Goal: Task Accomplishment & Management: Complete application form

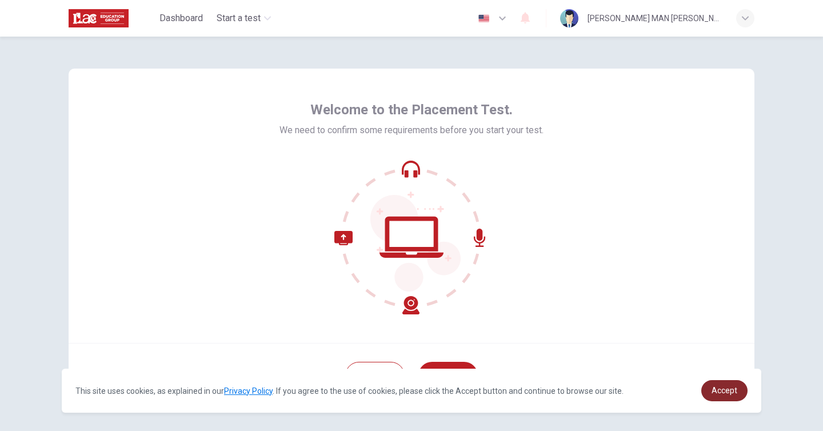
click at [731, 386] on span "Accept" at bounding box center [724, 390] width 26 height 9
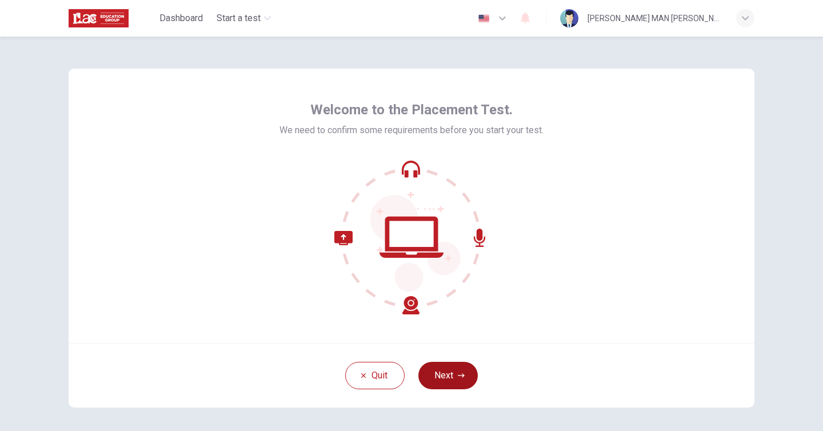
click at [456, 377] on button "Next" at bounding box center [447, 375] width 59 height 27
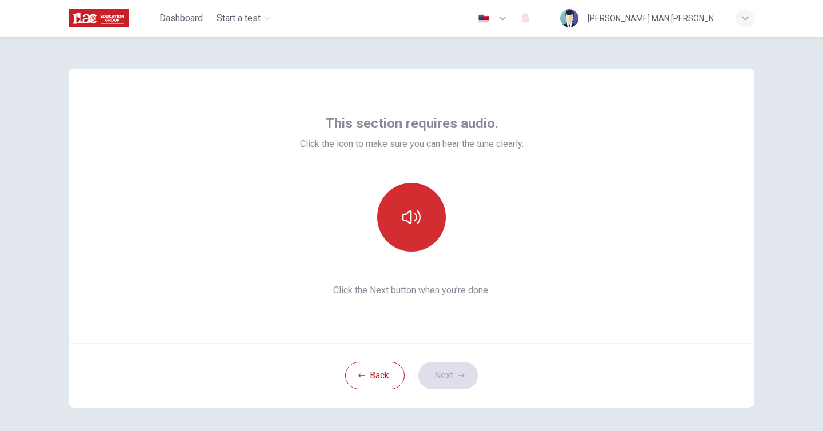
click at [426, 200] on button "button" at bounding box center [411, 217] width 69 height 69
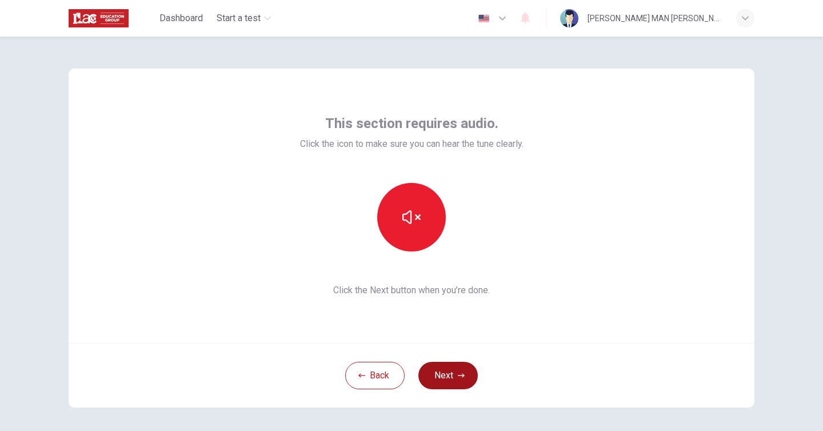
click at [434, 363] on button "Next" at bounding box center [447, 375] width 59 height 27
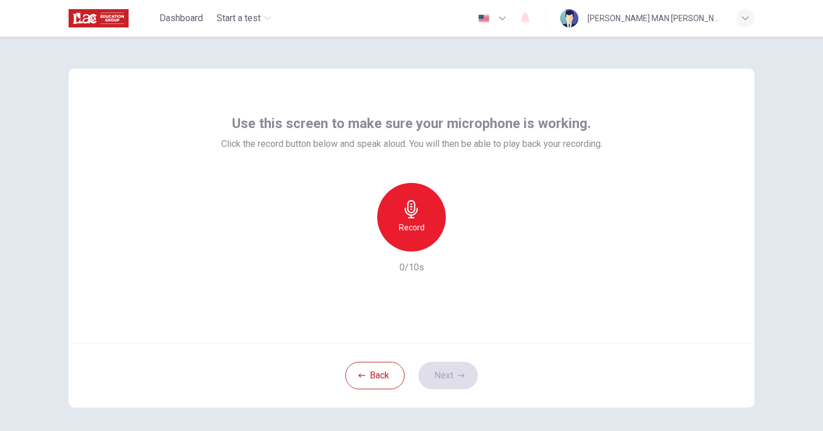
click at [418, 230] on h6 "Record" at bounding box center [412, 228] width 26 height 14
click at [418, 230] on h6 "Stop" at bounding box center [411, 228] width 17 height 14
click at [464, 251] on div "button" at bounding box center [464, 242] width 18 height 18
click at [447, 378] on button "Next" at bounding box center [447, 375] width 59 height 27
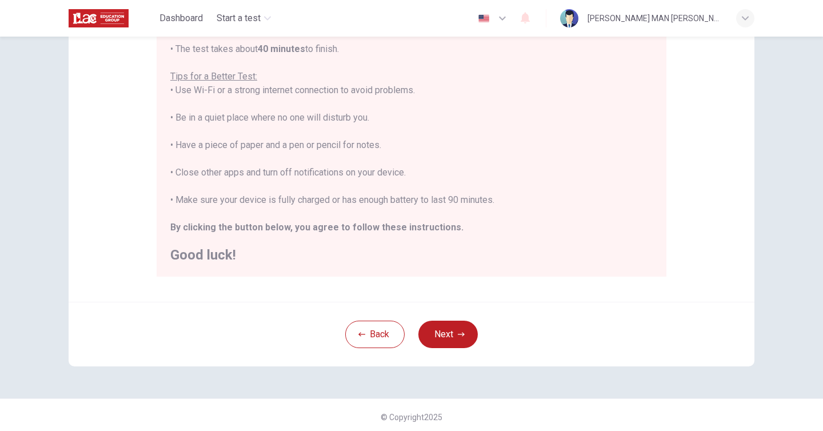
scroll to position [205, 0]
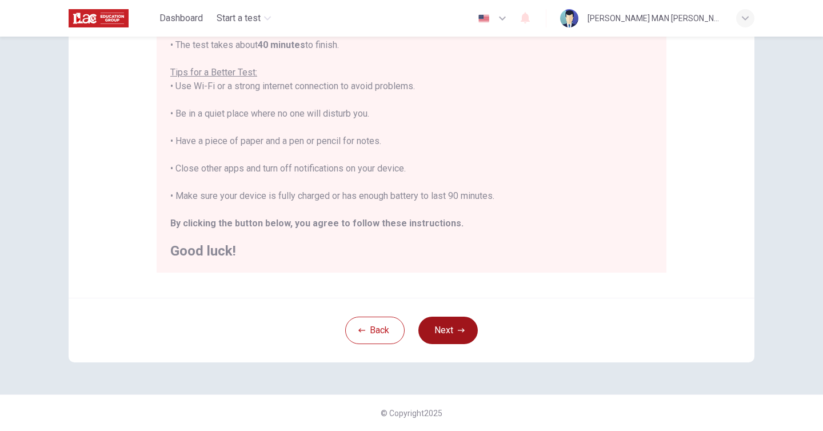
click at [457, 322] on button "Next" at bounding box center [447, 330] width 59 height 27
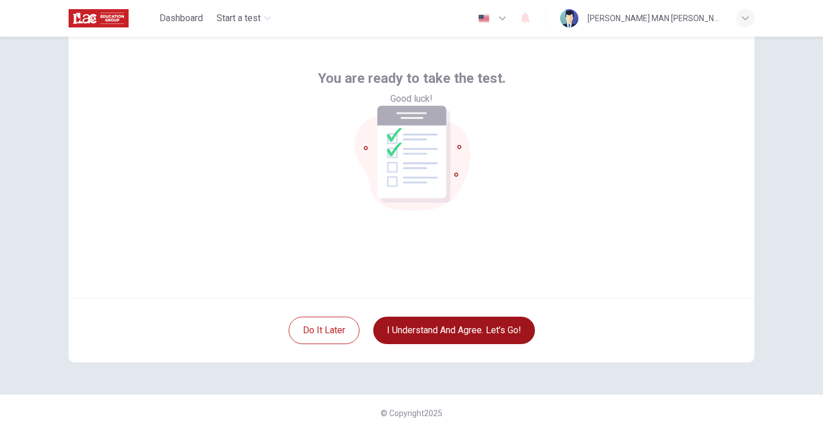
scroll to position [45, 0]
click at [498, 331] on button "I understand and agree. Let’s go!" at bounding box center [454, 330] width 162 height 27
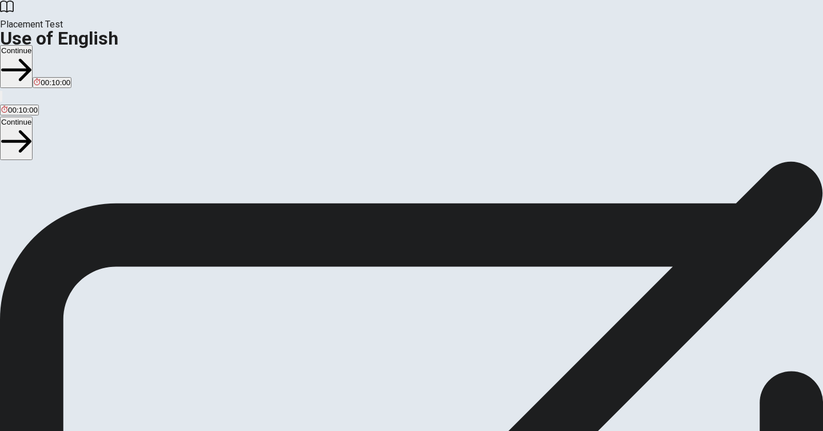
scroll to position [17, 0]
click at [33, 45] on button "Continue" at bounding box center [16, 66] width 33 height 43
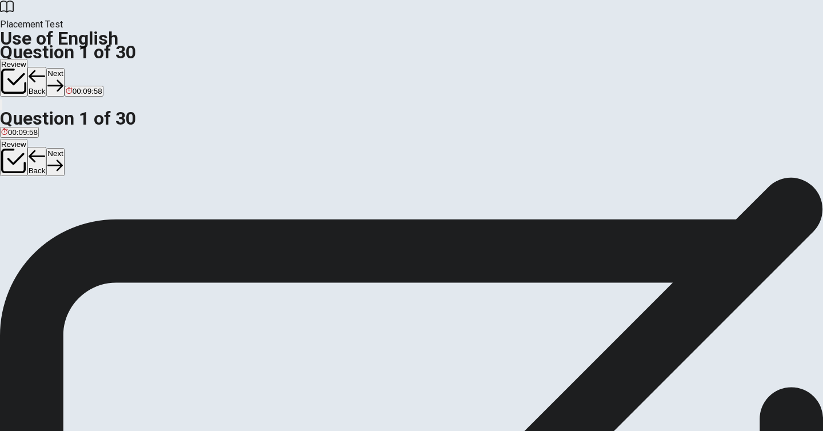
click at [19, 189] on div "A" at bounding box center [10, 193] width 18 height 9
click at [44, 197] on div "B" at bounding box center [33, 193] width 22 height 9
click at [21, 187] on button "B leaves" at bounding box center [33, 196] width 25 height 19
click at [64, 68] on button "Next" at bounding box center [55, 82] width 18 height 28
click at [18, 189] on div "A" at bounding box center [9, 193] width 17 height 9
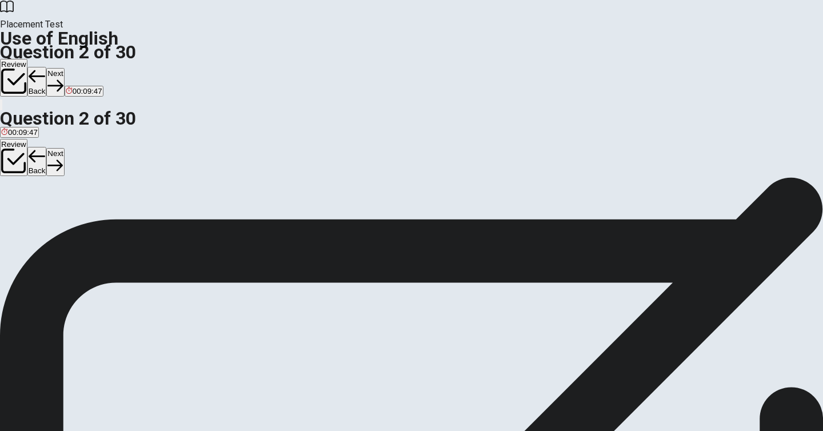
click at [64, 68] on button "Next" at bounding box center [55, 82] width 18 height 28
click at [13, 187] on button "A did" at bounding box center [6, 196] width 13 height 19
click at [64, 68] on button "Next" at bounding box center [55, 82] width 18 height 28
click at [13, 187] on button "A left" at bounding box center [6, 196] width 13 height 19
click at [64, 68] on button "Next" at bounding box center [55, 82] width 18 height 28
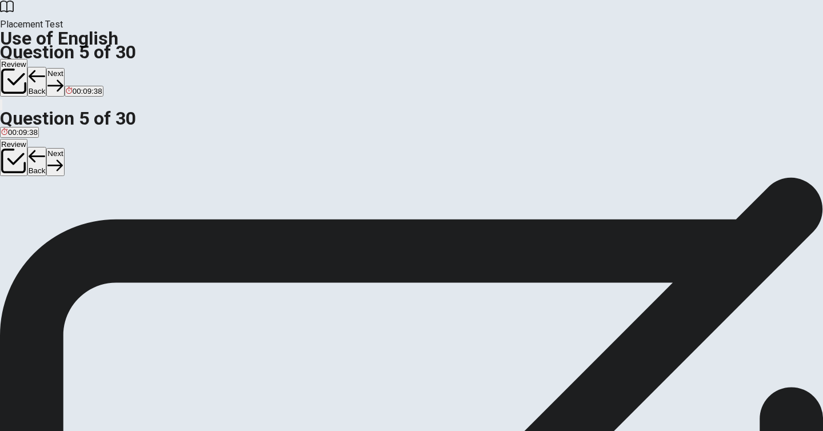
click at [58, 207] on button "C won" at bounding box center [50, 196] width 16 height 19
click at [64, 68] on button "Next" at bounding box center [55, 82] width 18 height 28
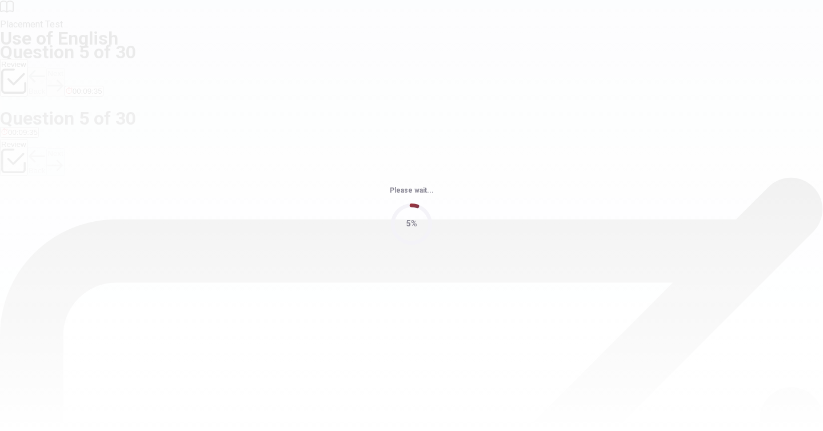
scroll to position [0, 0]
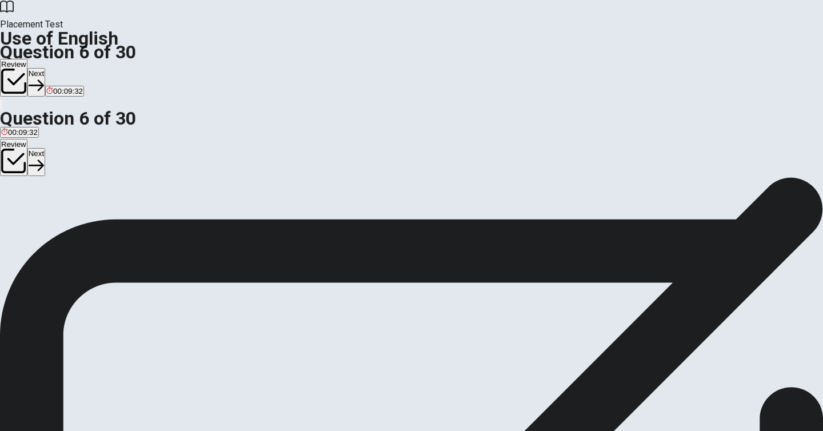
click at [70, 214] on div "D" at bounding box center [64, 210] width 13 height 9
click at [45, 68] on button "Next" at bounding box center [36, 82] width 18 height 28
click at [19, 205] on button "A artist" at bounding box center [9, 214] width 19 height 19
click at [64, 68] on button "Next" at bounding box center [55, 82] width 18 height 28
click at [62, 214] on div "C" at bounding box center [54, 210] width 18 height 9
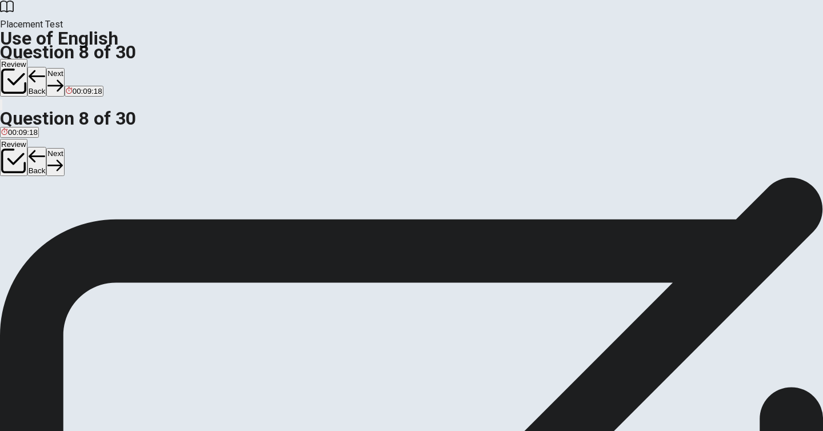
click at [64, 68] on button "Next" at bounding box center [55, 82] width 18 height 28
click at [14, 206] on div "A" at bounding box center [7, 210] width 13 height 9
click at [64, 68] on button "Next" at bounding box center [55, 82] width 18 height 28
click at [63, 224] on button "C plays" at bounding box center [53, 214] width 20 height 19
click at [64, 68] on button "Next" at bounding box center [55, 82] width 18 height 28
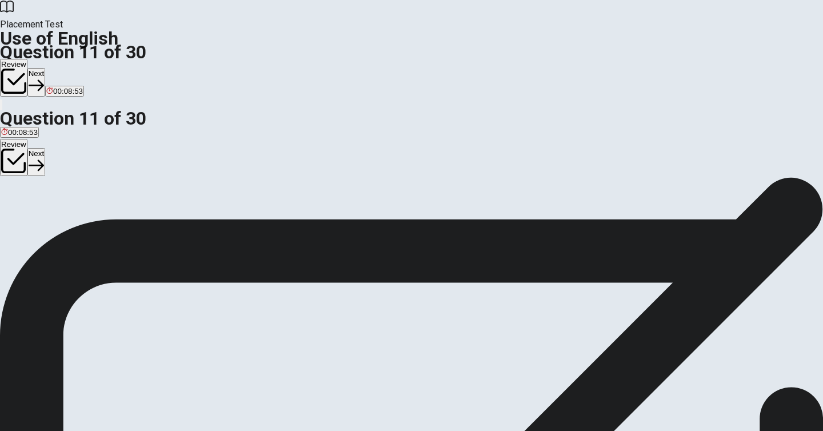
click at [218, 224] on button "D is being reviewed" at bounding box center [187, 214] width 61 height 19
click at [45, 68] on button "Next" at bounding box center [36, 82] width 18 height 28
click at [46, 206] on div "A" at bounding box center [23, 210] width 45 height 9
click at [64, 68] on button "Next" at bounding box center [55, 82] width 18 height 28
click at [18, 214] on div "B" at bounding box center [15, 210] width 6 height 9
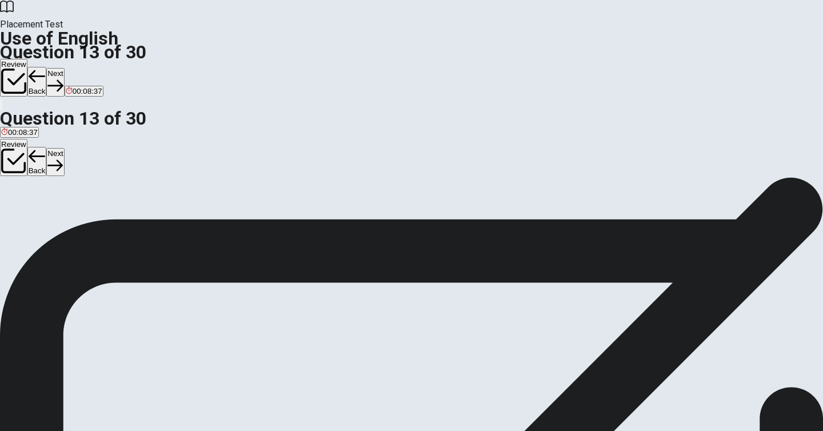
click at [64, 68] on button "Next" at bounding box center [55, 82] width 18 height 28
click at [62, 214] on div "D" at bounding box center [51, 210] width 21 height 9
click at [64, 68] on button "Next" at bounding box center [55, 82] width 18 height 28
click at [27, 206] on div "A" at bounding box center [14, 210] width 26 height 9
click at [64, 68] on button "Next" at bounding box center [55, 82] width 18 height 28
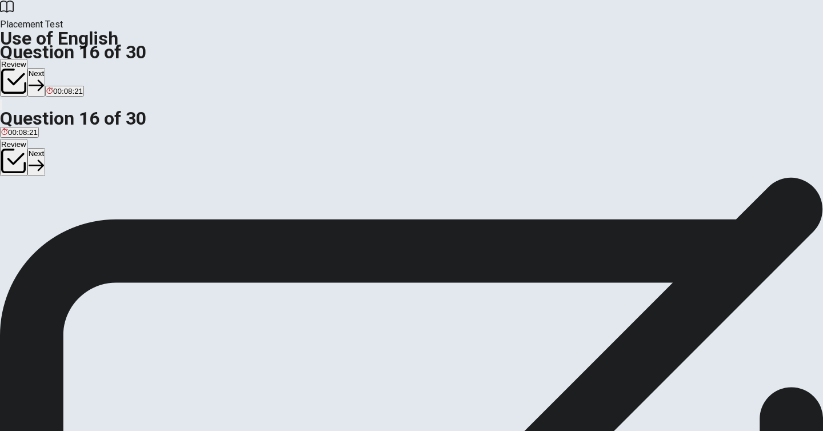
click at [234, 214] on div "C" at bounding box center [182, 210] width 104 height 9
click at [44, 78] on icon "button" at bounding box center [36, 85] width 15 height 15
click at [22, 206] on div "A" at bounding box center [11, 210] width 21 height 9
click at [64, 68] on button "Next" at bounding box center [55, 82] width 18 height 28
click at [16, 206] on div "A" at bounding box center [8, 210] width 15 height 9
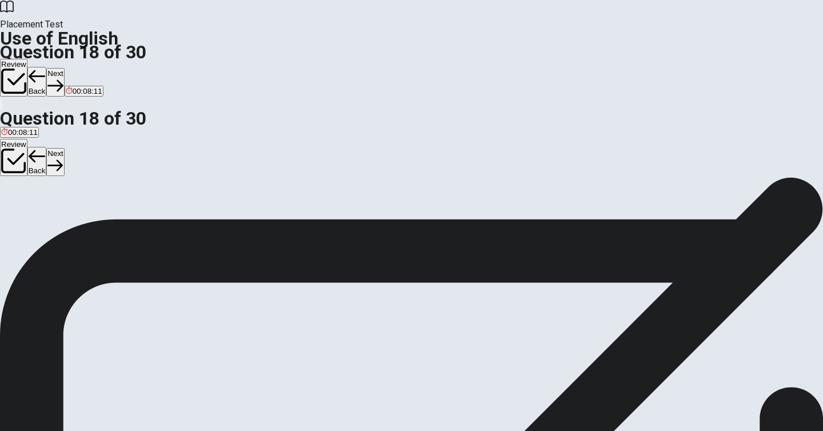
click at [64, 68] on button "Next" at bounding box center [55, 82] width 18 height 28
click at [62, 214] on div "C" at bounding box center [51, 210] width 19 height 9
click at [64, 68] on button "Next" at bounding box center [55, 82] width 18 height 28
click at [29, 214] on div "B" at bounding box center [22, 210] width 14 height 9
click at [63, 214] on div "D" at bounding box center [55, 210] width 18 height 9
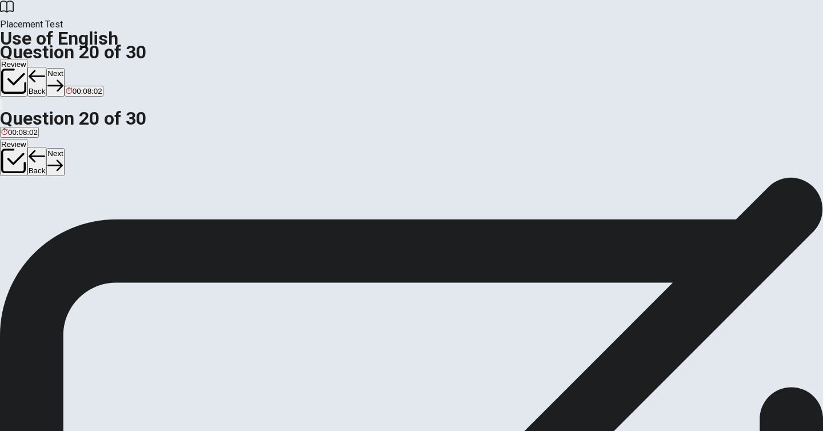
click at [64, 68] on button "Next" at bounding box center [55, 82] width 18 height 28
click at [33, 206] on div "A" at bounding box center [16, 210] width 31 height 9
click at [82, 214] on div "C" at bounding box center [76, 210] width 14 height 9
click at [45, 68] on button "Next" at bounding box center [36, 82] width 18 height 28
click at [34, 206] on div "A" at bounding box center [17, 210] width 33 height 9
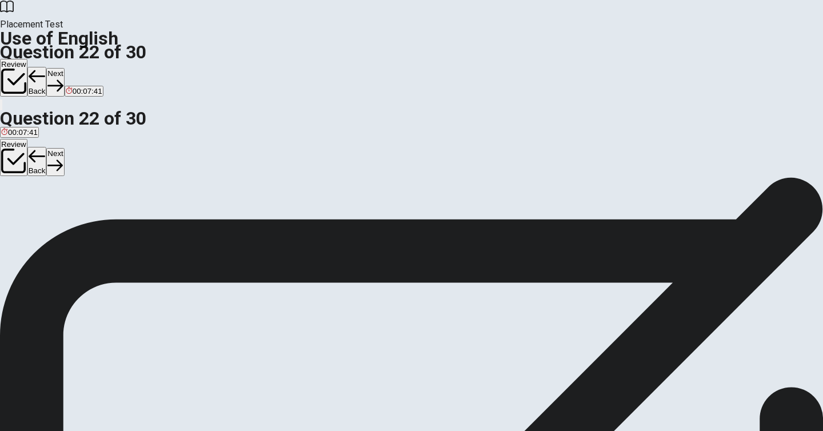
click at [63, 78] on icon "button" at bounding box center [54, 85] width 15 height 15
click at [14, 206] on div "A" at bounding box center [7, 210] width 13 height 9
click at [64, 68] on button "Next" at bounding box center [55, 82] width 18 height 28
click at [40, 224] on button "C were" at bounding box center [30, 214] width 19 height 19
click at [64, 68] on button "Next" at bounding box center [55, 82] width 18 height 28
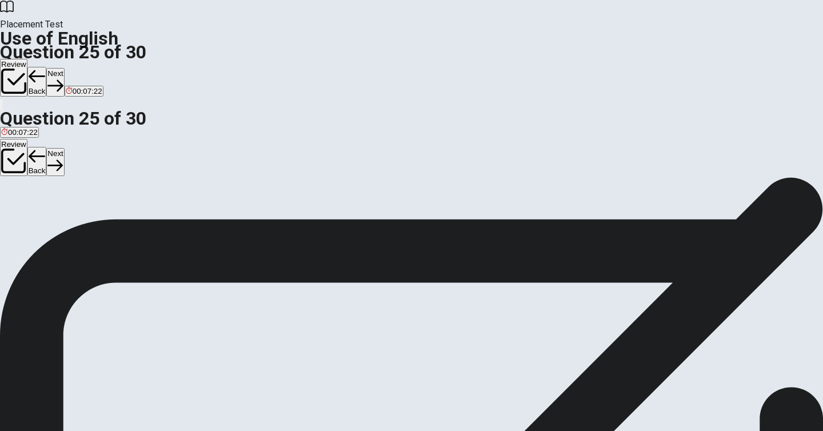
click at [79, 223] on span "advertise" at bounding box center [64, 218] width 31 height 9
click at [64, 68] on button "Next" at bounding box center [55, 82] width 18 height 28
click at [133, 224] on button "D explain clearly" at bounding box center [108, 214] width 50 height 19
click at [45, 68] on button "Next" at bounding box center [36, 82] width 18 height 28
click at [338, 192] on span "The hotel staff were very courteous to all their guests. What does "courteous" …" at bounding box center [169, 197] width 338 height 11
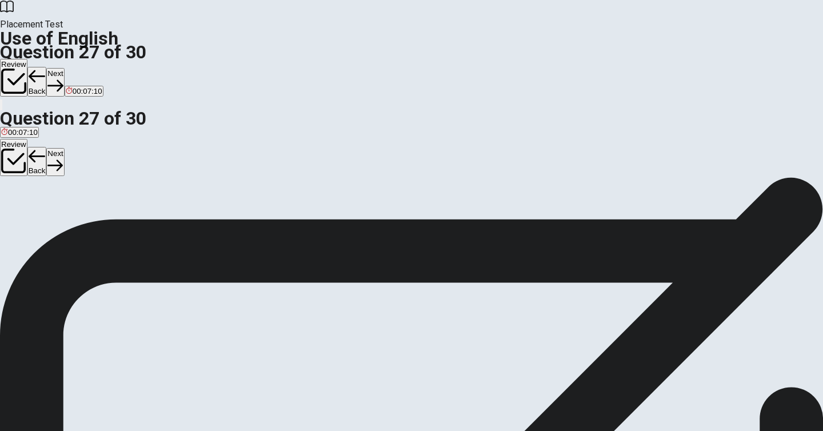
click at [338, 192] on span "The hotel staff were very courteous to all their guests. What does "courteous" …" at bounding box center [169, 197] width 338 height 11
click at [53, 223] on span "Polite" at bounding box center [43, 218] width 19 height 9
click at [63, 80] on icon "button" at bounding box center [54, 85] width 15 height 11
click at [139, 192] on span "If something is “obscure,” it is ___." at bounding box center [69, 197] width 139 height 11
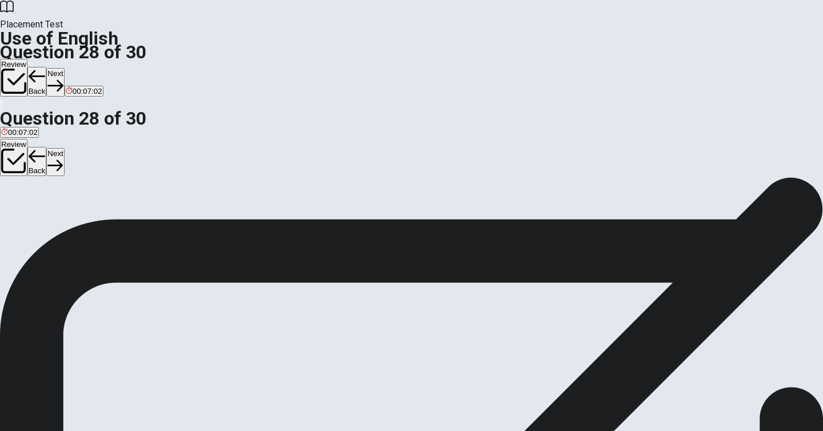
click at [92, 223] on span "difficult to understand" at bounding box center [56, 218] width 72 height 9
click at [64, 68] on button "Next" at bounding box center [55, 82] width 18 height 28
click at [109, 192] on span "The opposite of "dense" is:" at bounding box center [54, 197] width 109 height 11
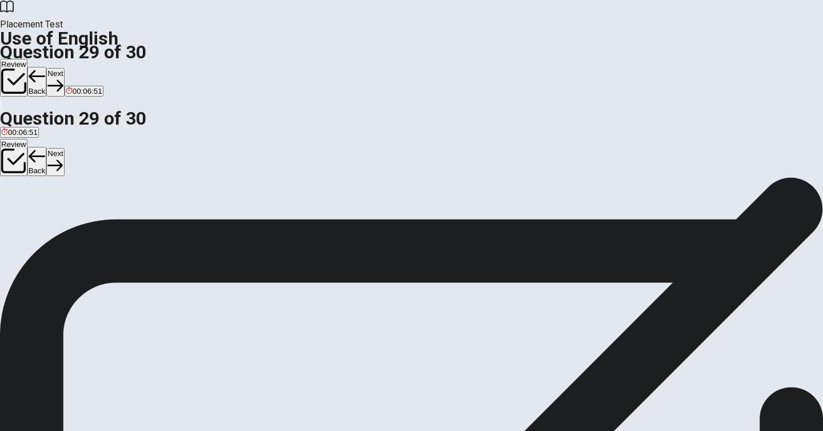
click at [58, 219] on span "Sparse" at bounding box center [46, 218] width 24 height 9
click at [63, 78] on icon "button" at bounding box center [54, 85] width 15 height 15
click at [129, 223] on span "receive" at bounding box center [116, 218] width 25 height 9
click at [64, 68] on button "Next" at bounding box center [55, 82] width 18 height 28
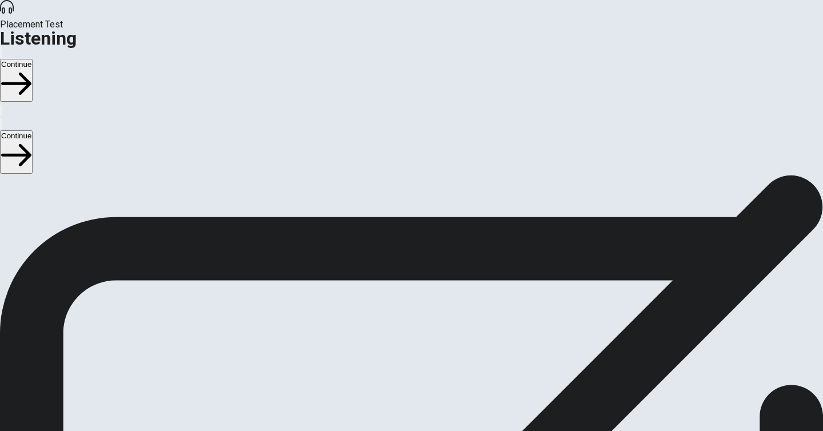
click at [33, 59] on button "Continue" at bounding box center [16, 80] width 33 height 43
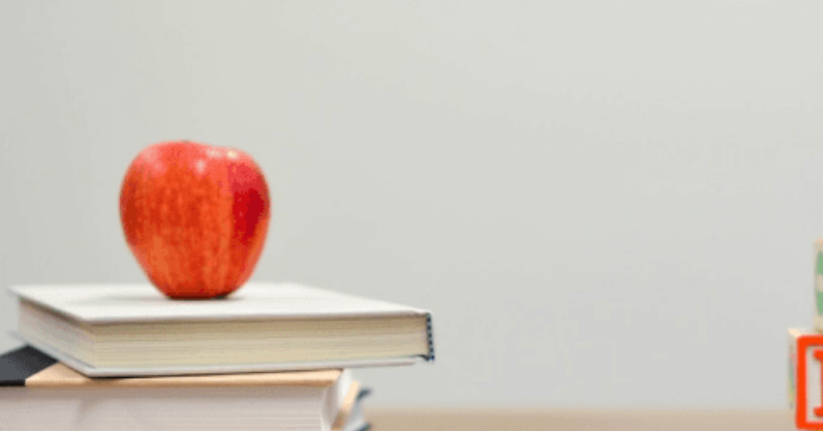
scroll to position [59, 0]
click at [82, 213] on span "A scenic mountain route" at bounding box center [41, 217] width 81 height 9
click at [196, 269] on span "Because it’s peak season" at bounding box center [153, 265] width 86 height 9
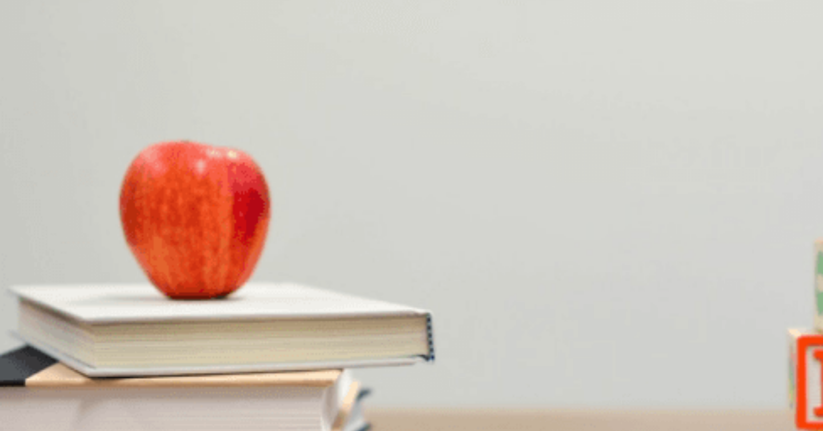
click at [155, 309] on span "Ten to eleven hours" at bounding box center [122, 313] width 66 height 9
click at [135, 357] on span "Make a checklist" at bounding box center [107, 361] width 57 height 9
click at [36, 394] on span "A road trip" at bounding box center [18, 398] width 35 height 9
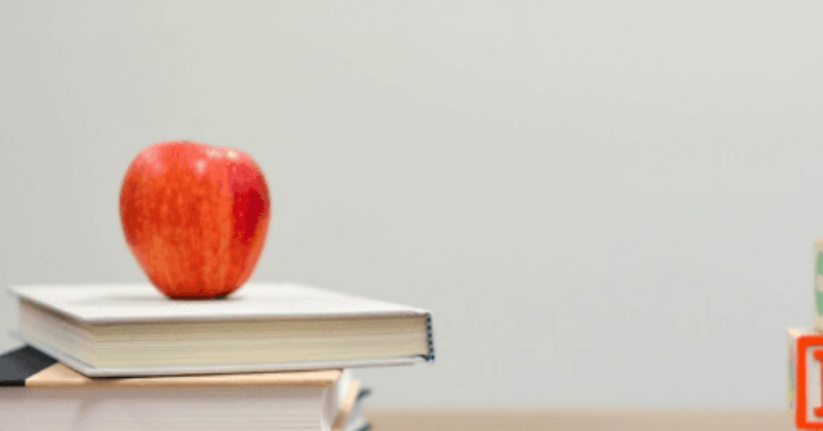
scroll to position [578, 0]
click at [33, 59] on button "Continue" at bounding box center [16, 80] width 33 height 43
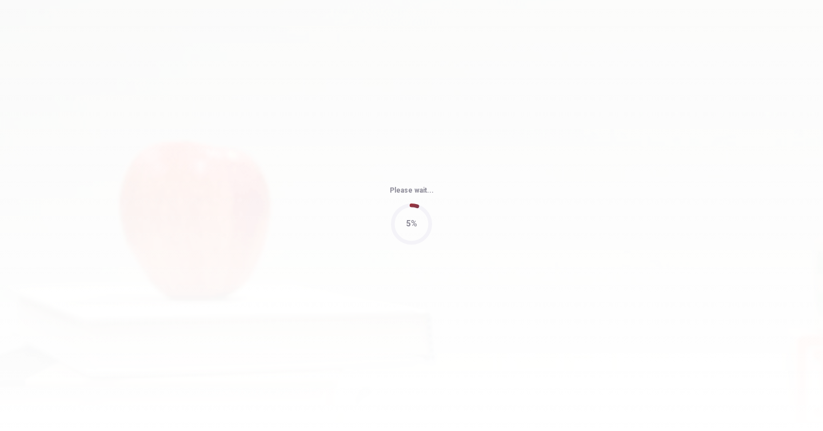
type input "75"
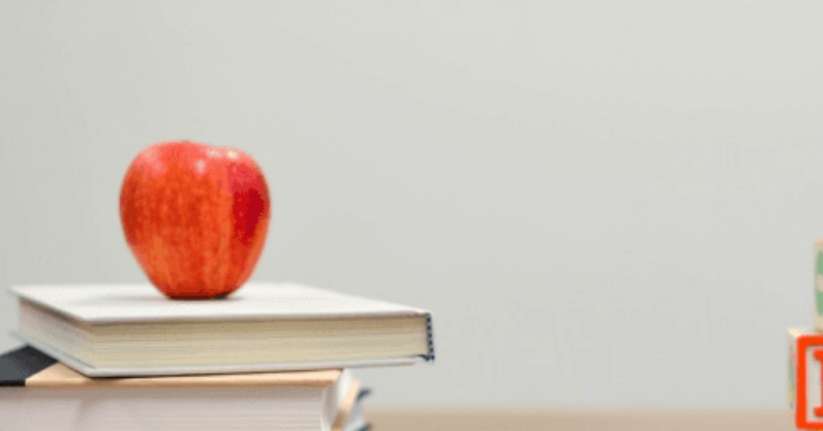
scroll to position [22, 0]
click at [41, 194] on button "A Next month" at bounding box center [20, 203] width 41 height 19
click at [270, 260] on span "Finalizing the speaker list" at bounding box center [228, 255] width 86 height 9
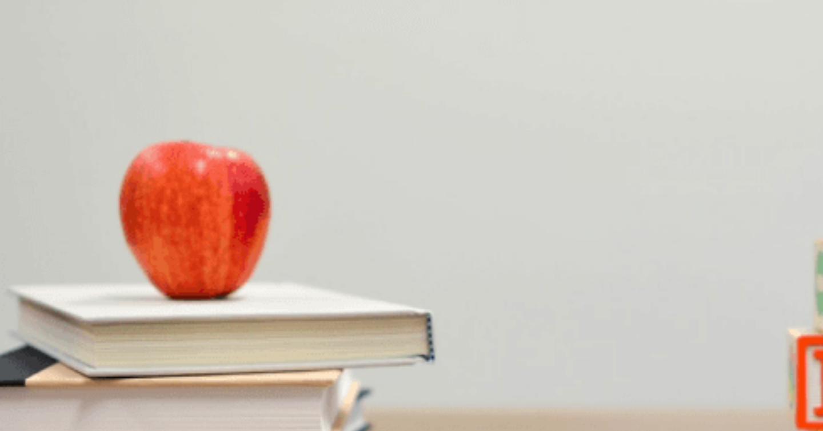
click at [333, 299] on span "It’s perfectly ready" at bounding box center [302, 303] width 62 height 9
click at [222, 338] on button "B Lunch and snacks are arranged" at bounding box center [167, 347] width 109 height 19
click at [365, 395] on span "Confirming the keynote speaker" at bounding box center [311, 399] width 107 height 9
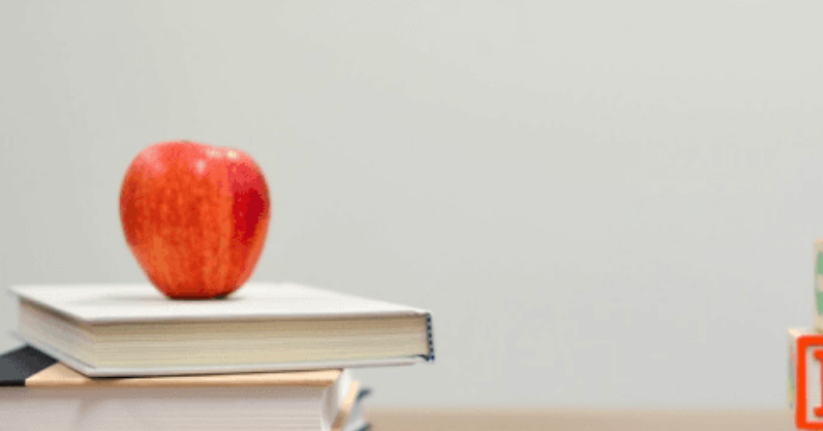
click at [33, 59] on button "Continue" at bounding box center [16, 80] width 33 height 43
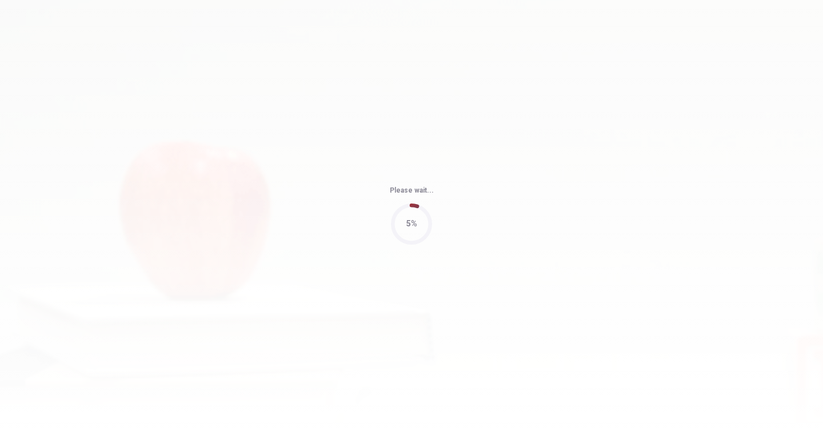
type input "60"
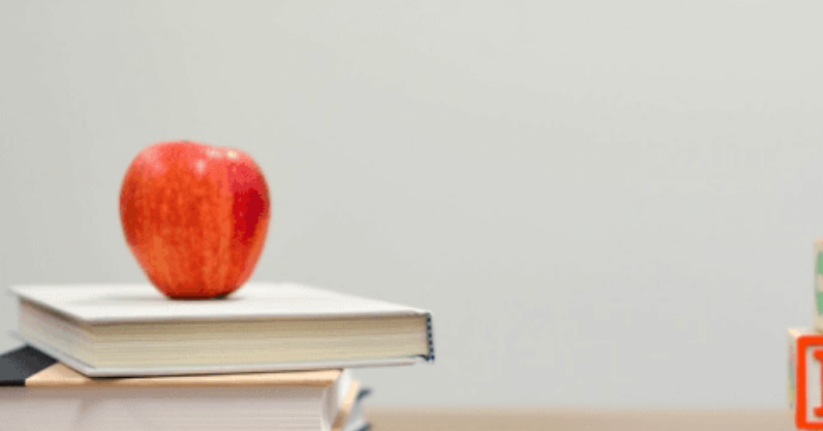
scroll to position [233, 0]
click at [63, 264] on button "A The design phase" at bounding box center [31, 273] width 63 height 19
click at [98, 360] on button "C Three days" at bounding box center [78, 369] width 41 height 19
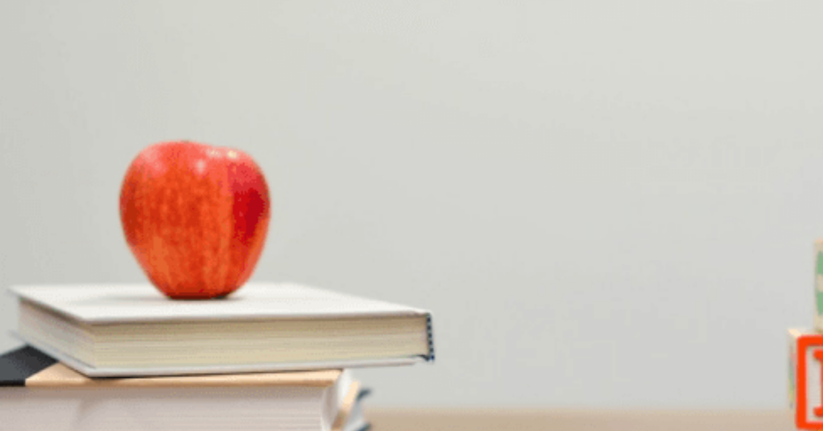
click at [174, 221] on button "D [DATE]" at bounding box center [160, 225] width 26 height 19
click at [163, 418] on span "Two weeks" at bounding box center [144, 422] width 38 height 9
click at [400, 330] on span "The marketing team needs more time" at bounding box center [336, 326] width 127 height 9
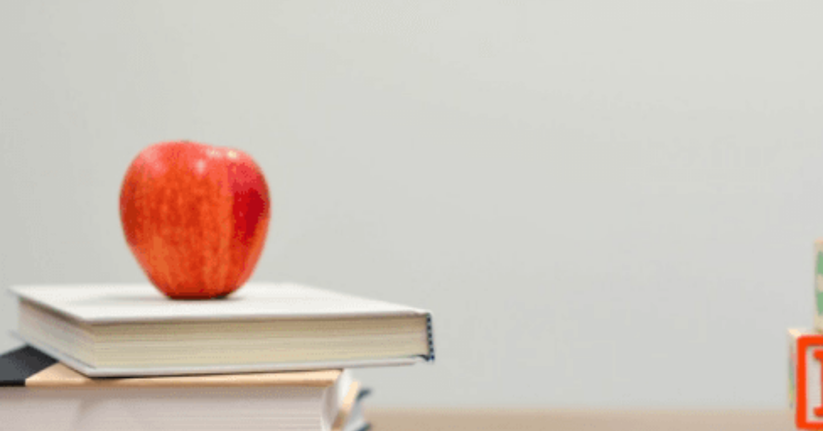
scroll to position [337, 0]
click at [33, 59] on button "Continue" at bounding box center [16, 80] width 33 height 43
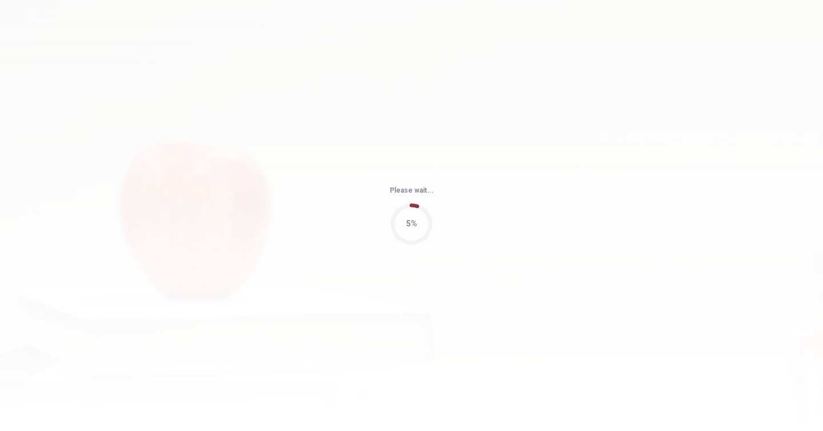
type input "60"
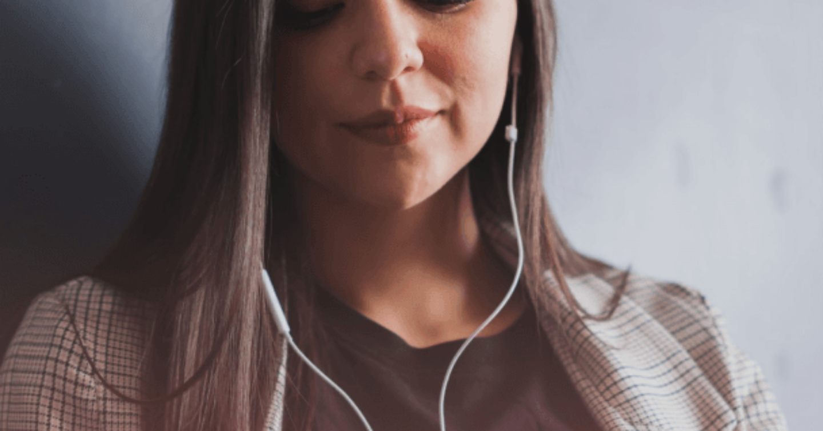
scroll to position [70, 0]
click at [258, 213] on span "Use a headset if available (recommended for best audio quality). Ensure your mi…" at bounding box center [129, 166] width 258 height 93
click at [33, 59] on button "Continue" at bounding box center [16, 80] width 33 height 43
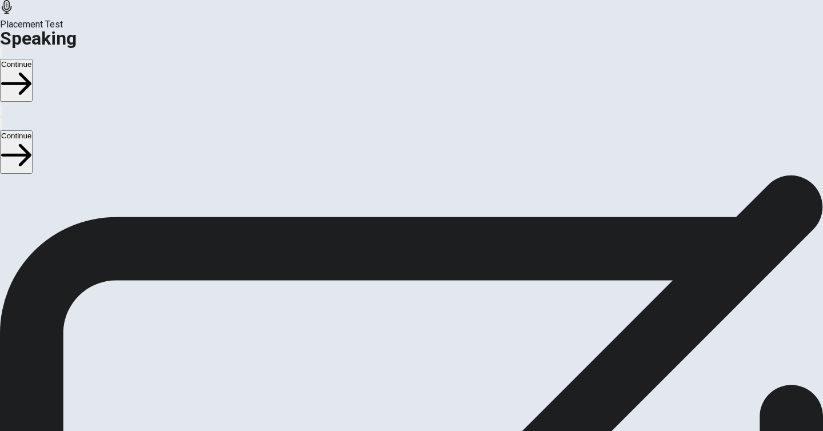
click at [33, 59] on button "Continue" at bounding box center [16, 80] width 33 height 43
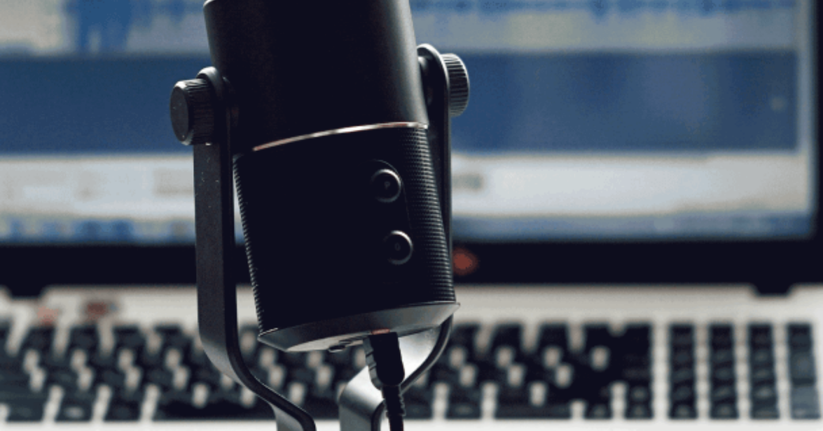
scroll to position [131, 0]
click at [33, 59] on button "Continue" at bounding box center [16, 80] width 33 height 43
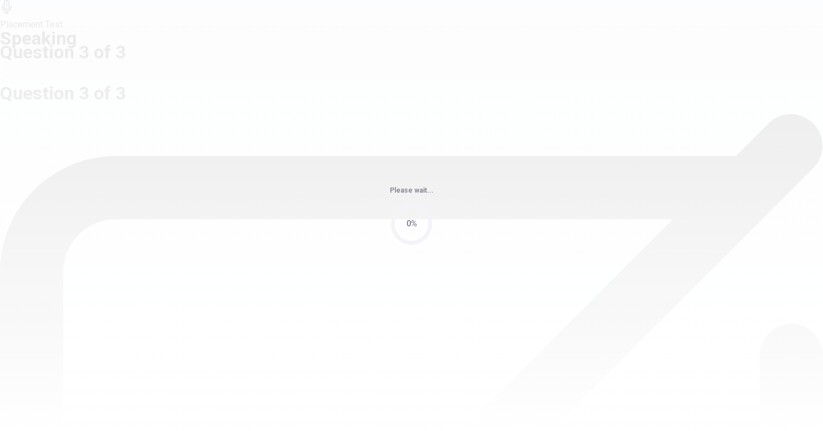
scroll to position [0, 0]
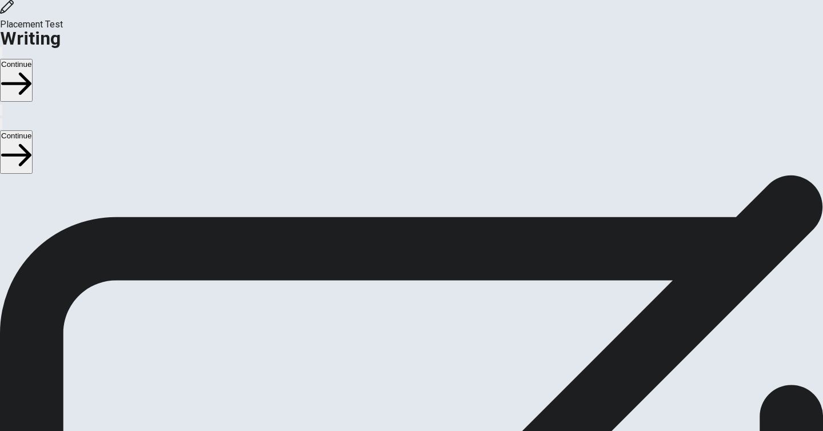
click at [33, 59] on button "Continue" at bounding box center [16, 80] width 33 height 43
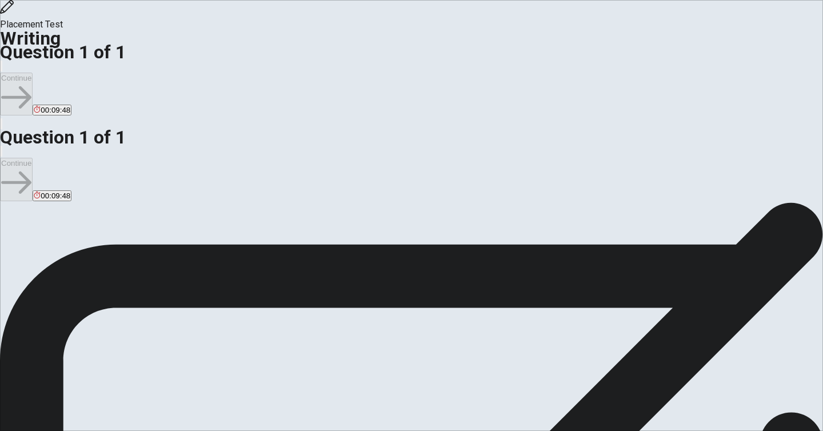
type textarea "T"
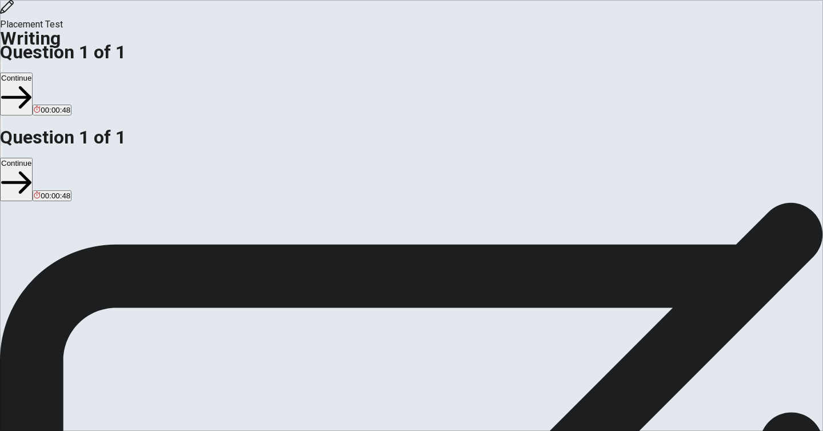
type textarea ""It will be good," or "The sun will rise [DATE]," has always been my go-to beli…"
click at [33, 73] on button "Continue" at bounding box center [16, 94] width 33 height 43
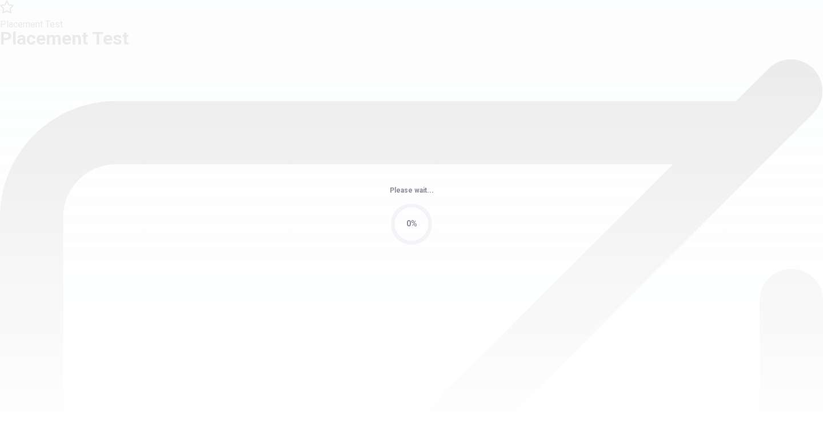
scroll to position [0, 0]
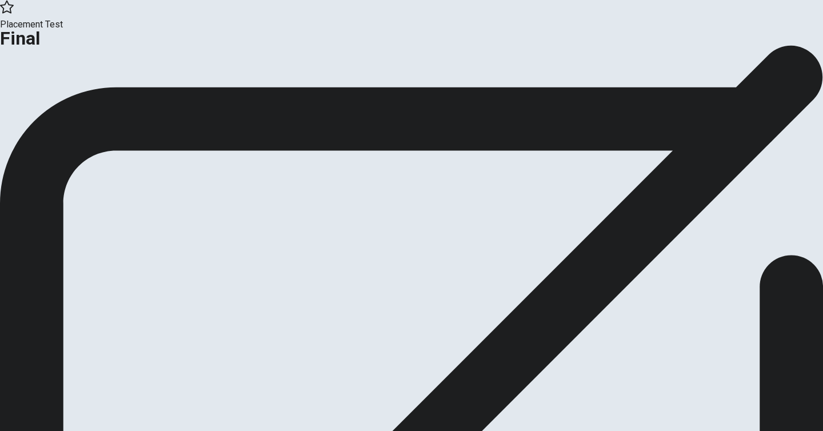
click at [46, 102] on button "Continue" at bounding box center [23, 93] width 46 height 15
